Goal: Task Accomplishment & Management: Complete application form

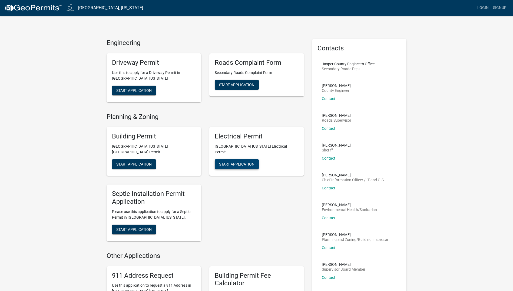
click at [239, 162] on span "Start Application" at bounding box center [236, 164] width 35 height 4
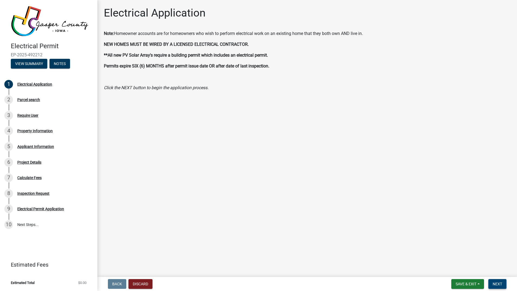
click at [500, 281] on span "Next" at bounding box center [497, 283] width 9 height 4
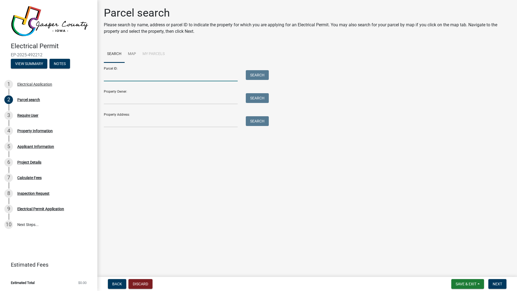
click at [156, 77] on input "Parcel ID:" at bounding box center [171, 75] width 134 height 11
type input "[STREET_ADDRESS]"
click at [255, 73] on button "Search" at bounding box center [257, 75] width 23 height 10
click at [170, 73] on input "[STREET_ADDRESS]" at bounding box center [171, 75] width 134 height 11
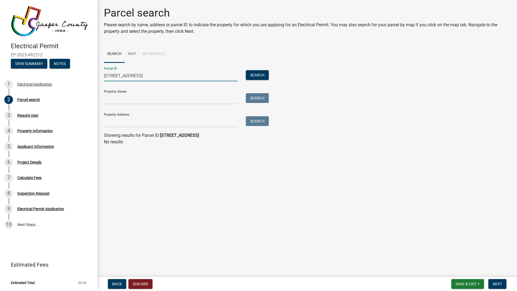
click at [170, 73] on input "[STREET_ADDRESS]" at bounding box center [171, 75] width 134 height 11
click at [133, 123] on input "Property Address:" at bounding box center [171, 121] width 134 height 11
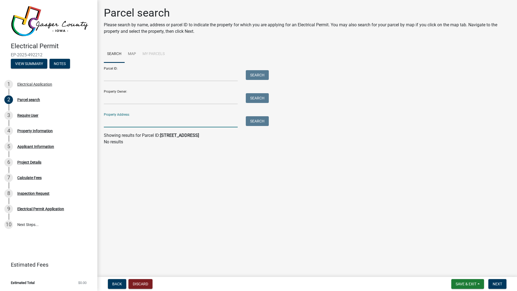
paste input "[STREET_ADDRESS]"
type input "[STREET_ADDRESS]"
click at [258, 118] on button "Search" at bounding box center [257, 121] width 23 height 10
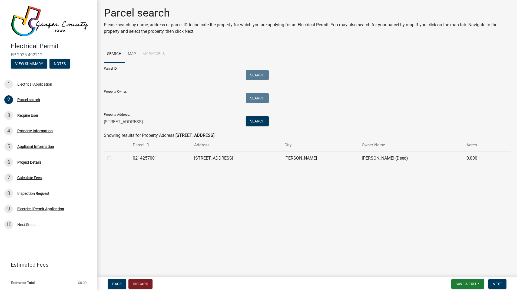
click at [114, 155] on label at bounding box center [114, 155] width 0 height 0
click at [114, 158] on input "radio" at bounding box center [116, 157] width 4 height 4
radio input "true"
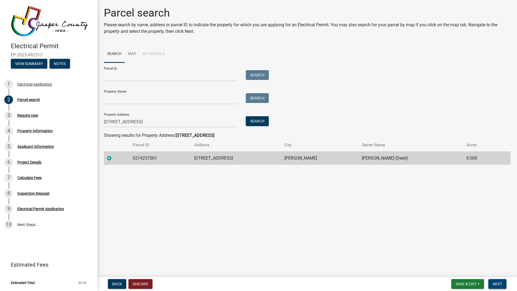
click at [500, 283] on span "Next" at bounding box center [497, 283] width 9 height 4
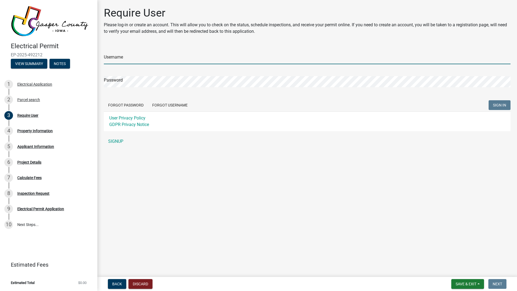
type input "[PERSON_NAME]electriciowa"
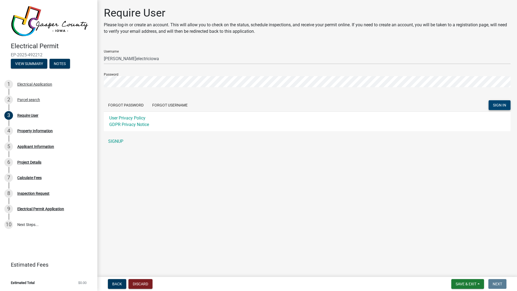
click at [502, 104] on span "SIGN IN" at bounding box center [499, 105] width 13 height 4
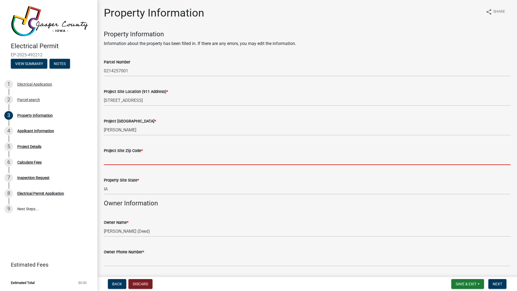
click at [145, 161] on input "Project Site Zip Code *" at bounding box center [307, 159] width 407 height 11
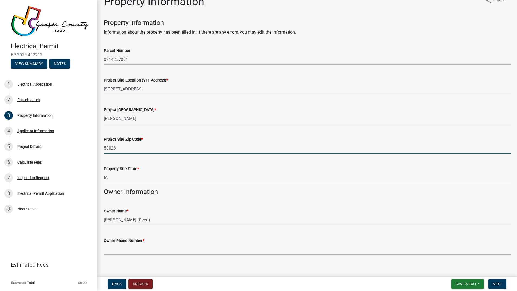
scroll to position [17, 0]
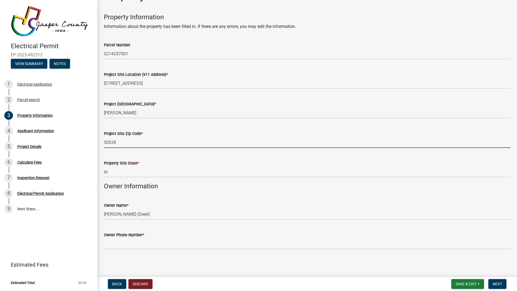
type input "50028"
click at [140, 242] on input "Owner Phone Number *" at bounding box center [307, 243] width 407 height 11
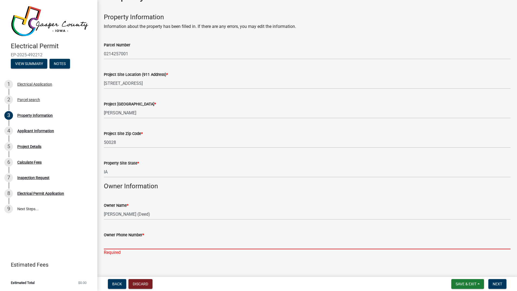
scroll to position [24, 0]
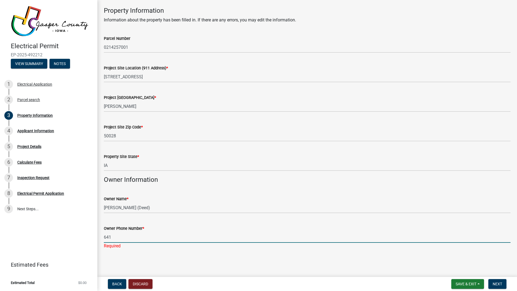
click at [216, 236] on input "641" at bounding box center [307, 236] width 407 height 11
click at [112, 236] on input "6418409018" at bounding box center [307, 236] width 407 height 11
click at [120, 237] on input "641-8409018" at bounding box center [307, 236] width 407 height 11
type input "[PHONE_NUMBER]"
click at [499, 285] on span "Next" at bounding box center [497, 283] width 9 height 4
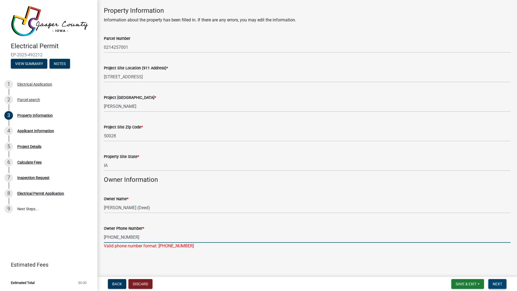
scroll to position [0, 0]
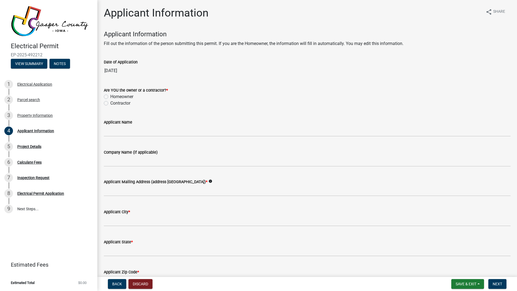
click at [110, 103] on label "Contractor" at bounding box center [120, 103] width 20 height 6
click at [110, 103] on input "Contractor" at bounding box center [112, 102] width 4 height 4
radio input "true"
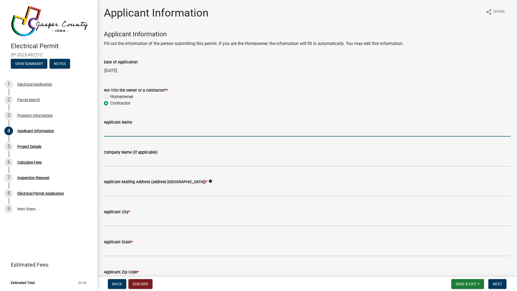
click at [133, 131] on input "Applicant Name" at bounding box center [307, 130] width 407 height 11
type input "[PERSON_NAME]"
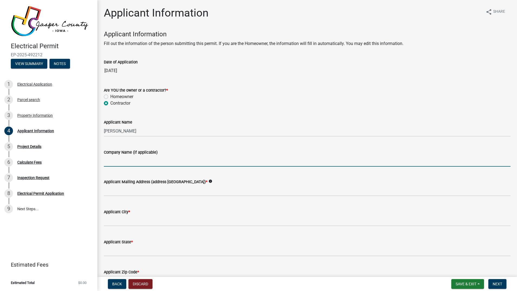
click at [146, 163] on input "Company Name (if applicable)" at bounding box center [307, 160] width 407 height 11
type input "B&L Electric LLC"
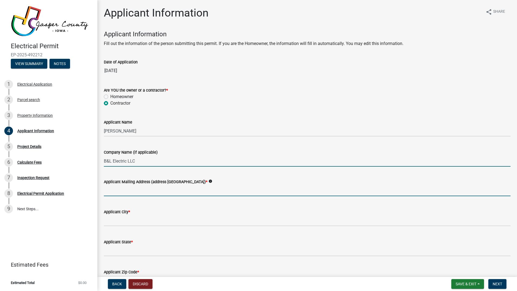
type input "[STREET_ADDRESS][PERSON_NAME]"
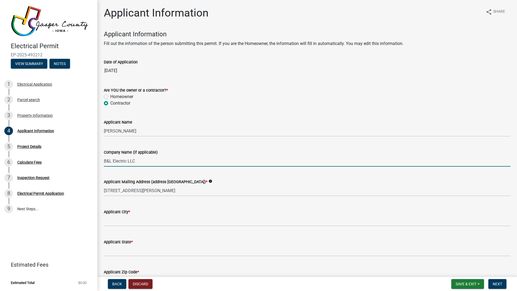
type input "URBANDALE"
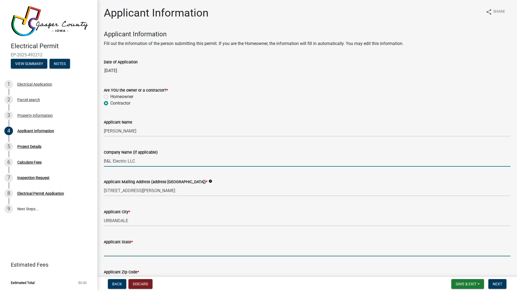
type input "IA"
type input "50322"
type input "5152499699"
type input "[PERSON_NAME][EMAIL_ADDRESS][DOMAIN_NAME]"
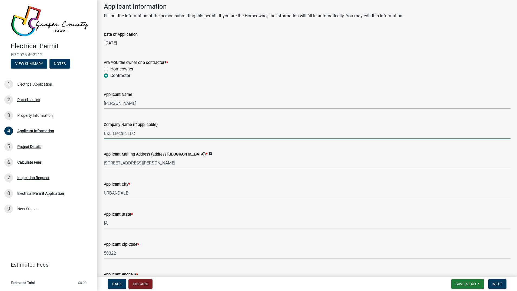
scroll to position [54, 0]
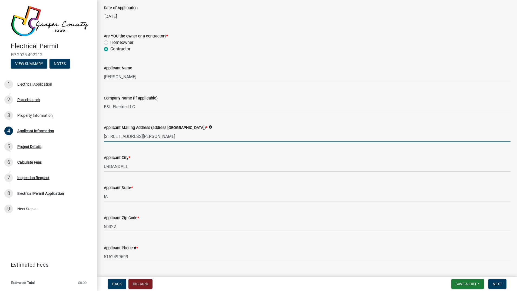
drag, startPoint x: 166, startPoint y: 137, endPoint x: 101, endPoint y: 136, distance: 64.7
click at [101, 136] on div "Applicant Mailing Address (address [GEOGRAPHIC_DATA]) * info [STREET_ADDRESS][P…" at bounding box center [307, 129] width 415 height 25
type input "1954 [PERSON_NAME] Ave"
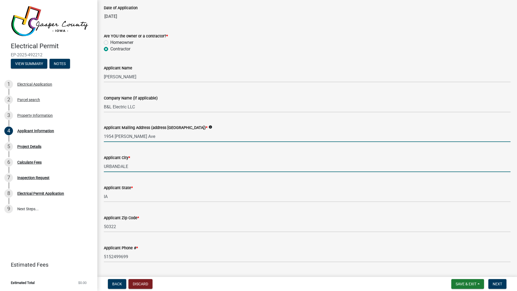
click at [134, 167] on input "URBANDALE" at bounding box center [307, 166] width 407 height 11
type input "Des Moines"
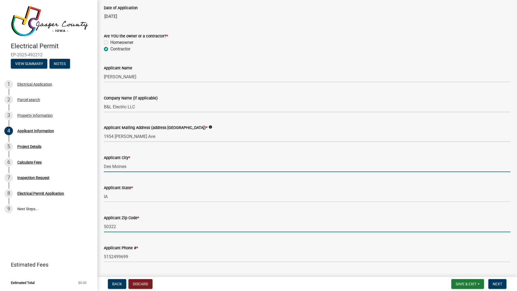
click at [122, 225] on input "50322" at bounding box center [307, 226] width 407 height 11
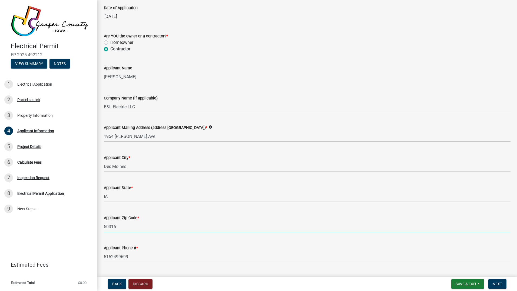
type input "50316"
click at [186, 207] on div "Applicant Zip Code * 50316" at bounding box center [307, 219] width 407 height 25
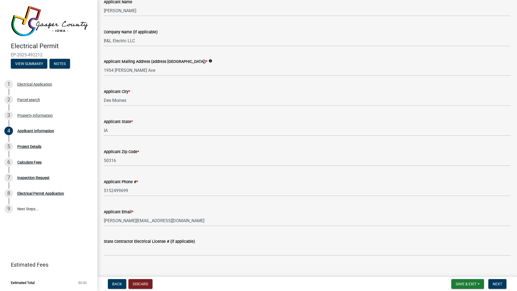
scroll to position [127, 0]
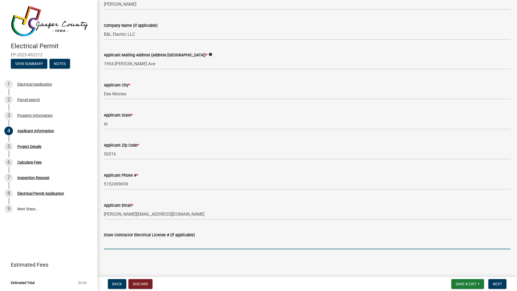
click at [186, 245] on input "State Contractor Electrical License # (if applicable)" at bounding box center [307, 243] width 407 height 11
type input "EL118713MA"
click at [499, 283] on span "Next" at bounding box center [497, 283] width 9 height 4
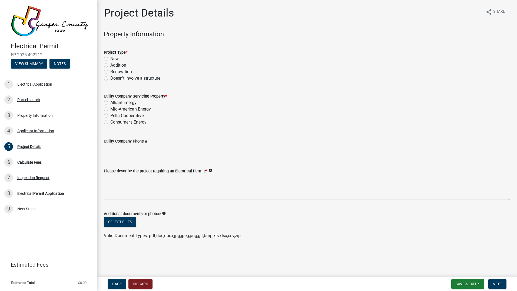
click at [110, 71] on label "Renovation" at bounding box center [121, 71] width 22 height 6
click at [110, 71] on input "Renovation" at bounding box center [112, 70] width 4 height 4
radio input "true"
click at [110, 103] on label "Alliant Energy" at bounding box center [123, 102] width 26 height 6
click at [110, 103] on input "Alliant Energy" at bounding box center [112, 101] width 4 height 4
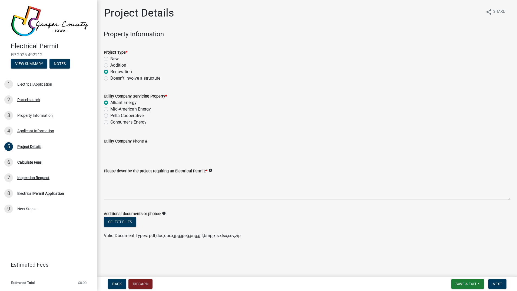
radio input "true"
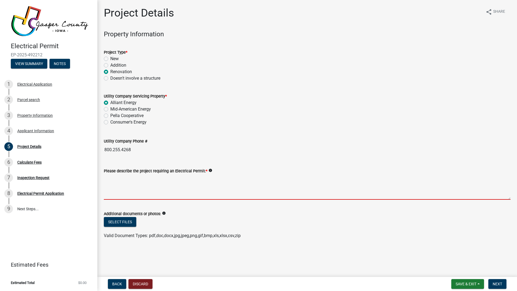
click at [199, 183] on textarea "Please describe the project requiring an Electrical Permit: *" at bounding box center [307, 186] width 407 height 25
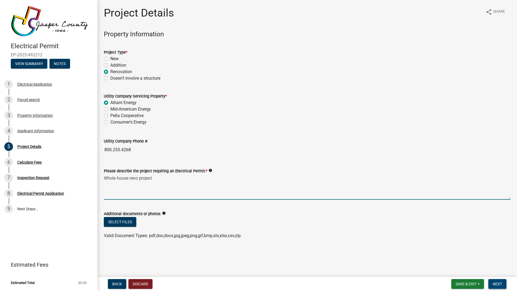
type textarea "Whole house reno project"
click at [500, 284] on span "Next" at bounding box center [497, 283] width 9 height 4
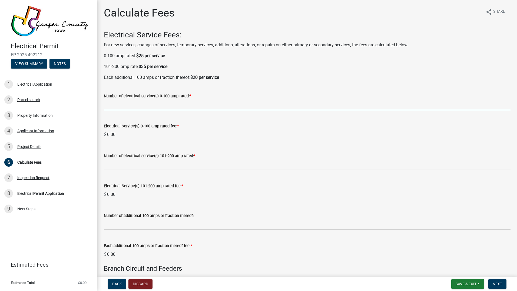
click at [193, 105] on input "text" at bounding box center [307, 104] width 407 height 11
click at [288, 103] on input "text" at bounding box center [307, 104] width 407 height 11
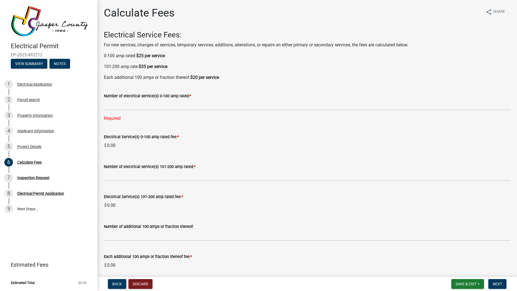
click at [237, 140] on wm-data-entity-input "Electrical Service(s) 0-100 amp rated fee: * $ 0.00" at bounding box center [307, 141] width 407 height 30
click at [178, 106] on input "text" at bounding box center [307, 104] width 407 height 11
type input "0"
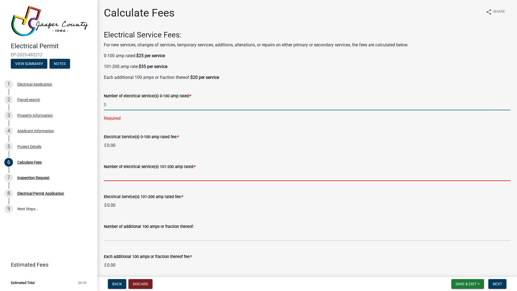
click at [147, 174] on wm-data-entity-input-list "Electrical Service Fees: For new services, changes of services, temporary servi…" at bounding box center [307, 269] width 407 height 478
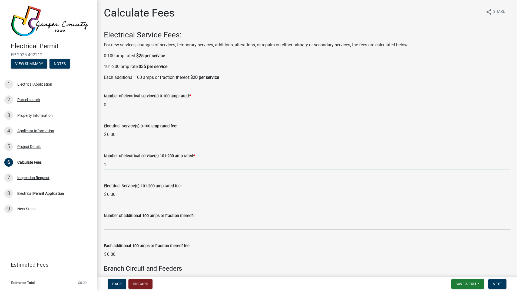
type input "1"
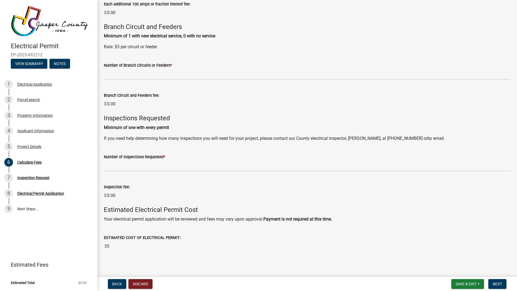
scroll to position [243, 0]
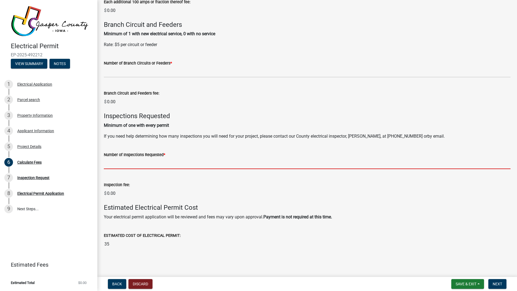
click at [174, 165] on input "text" at bounding box center [307, 163] width 407 height 11
type input "2"
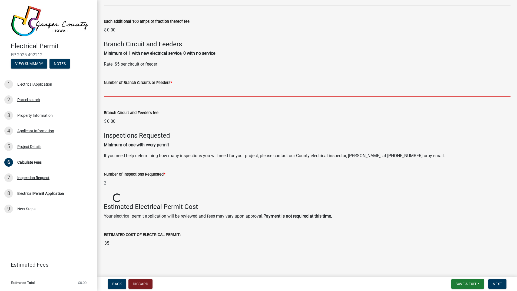
click at [141, 70] on wm-data-entity-input-list "Electrical Service Fees: For new services, changes of services, temporary servi…" at bounding box center [307, 29] width 407 height 447
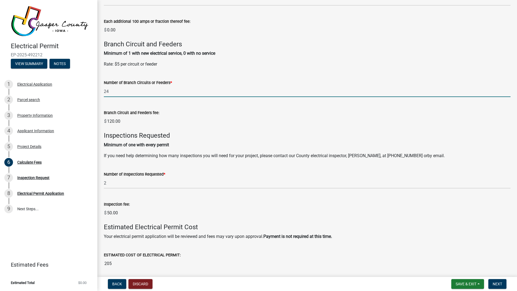
click at [169, 92] on input "24" at bounding box center [307, 91] width 407 height 11
type input "2"
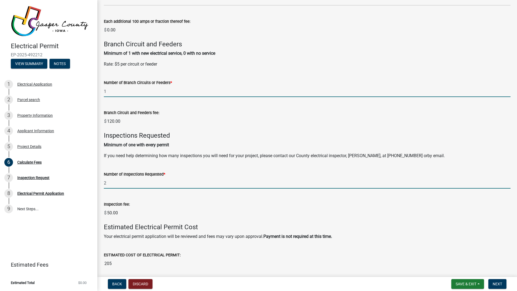
click at [156, 180] on wm-data-entity-input-list "Electrical Service Fees: For new services, changes of services, temporary servi…" at bounding box center [307, 39] width 407 height 467
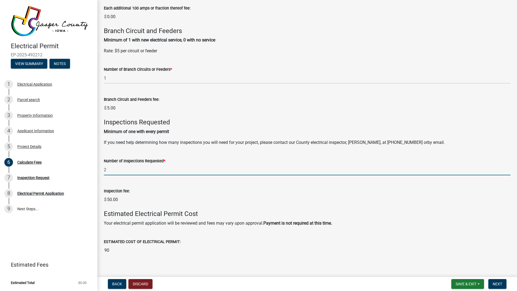
scroll to position [244, 0]
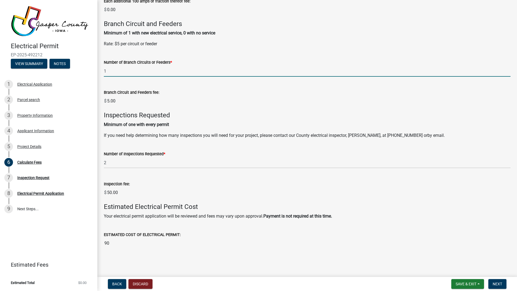
drag, startPoint x: 115, startPoint y: 72, endPoint x: 100, endPoint y: 71, distance: 14.6
click at [100, 71] on div "Number of Branch Circuits or Feeders * 1" at bounding box center [307, 63] width 415 height 25
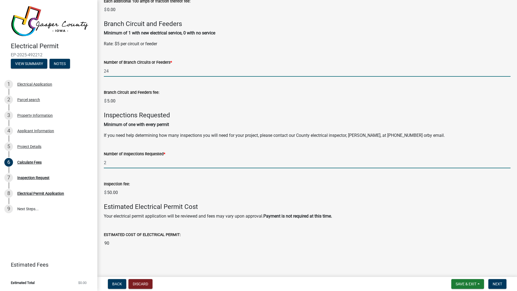
click at [151, 164] on input "2" at bounding box center [307, 162] width 407 height 11
click at [200, 71] on input "24" at bounding box center [307, 70] width 407 height 11
click at [185, 162] on input "2" at bounding box center [307, 162] width 407 height 11
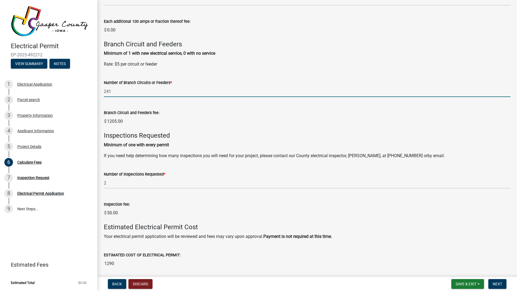
drag, startPoint x: 132, startPoint y: 90, endPoint x: 101, endPoint y: 91, distance: 31.2
click at [101, 91] on div "Number of Branch Circuits or Feeders * 241" at bounding box center [307, 84] width 415 height 25
type input "24"
click at [183, 240] on wm-data-entity-input-list "Electrical Service Fees: For new services, changes of services, temporary servi…" at bounding box center [307, 39] width 407 height 467
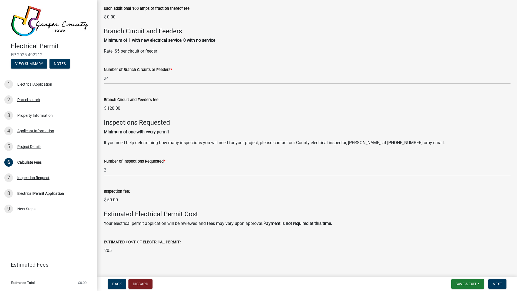
scroll to position [244, 0]
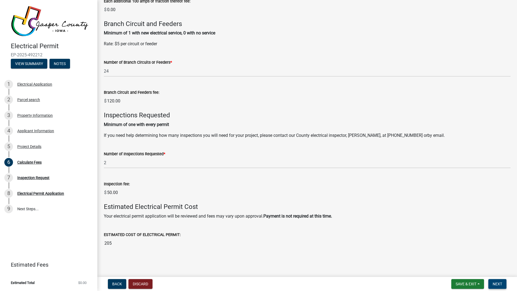
click at [501, 281] on button "Next" at bounding box center [498, 284] width 18 height 10
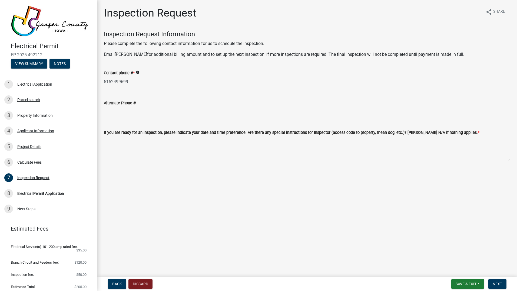
click at [150, 152] on textarea "If you are ready for an inspection, please indicate your date and time preferen…" at bounding box center [307, 148] width 407 height 25
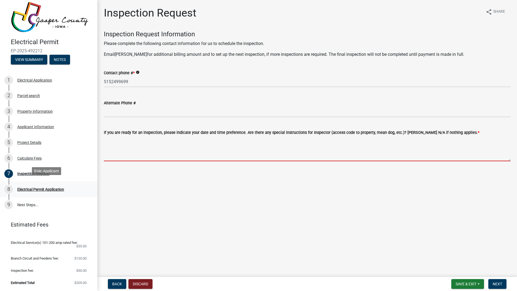
scroll to position [6, 0]
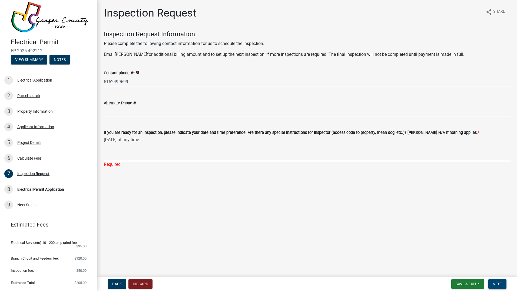
type textarea "[DATE] at any time."
click at [497, 283] on span "Next" at bounding box center [497, 283] width 9 height 4
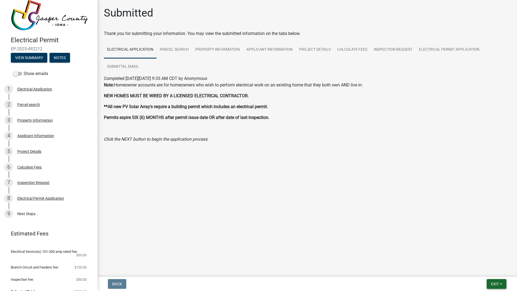
click at [494, 283] on span "Exit" at bounding box center [495, 283] width 8 height 4
click at [389, 223] on main "Submitted Thank you for submitting your information. You may view the submitted…" at bounding box center [307, 137] width 420 height 274
click at [239, 18] on div "Submitted" at bounding box center [307, 14] width 407 height 17
